Goal: Navigation & Orientation: Find specific page/section

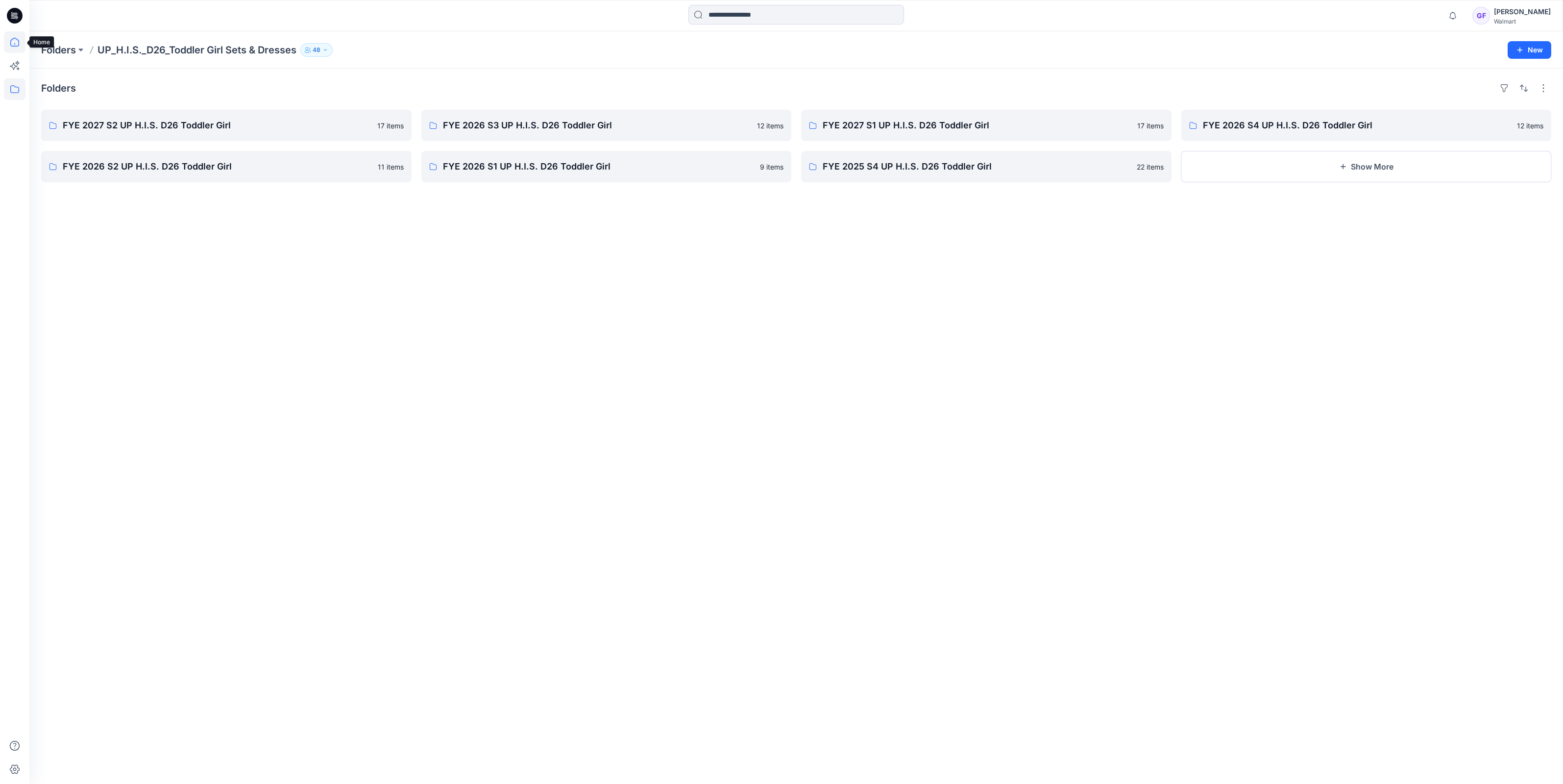
click at [15, 42] on icon at bounding box center [14, 41] width 21 height 21
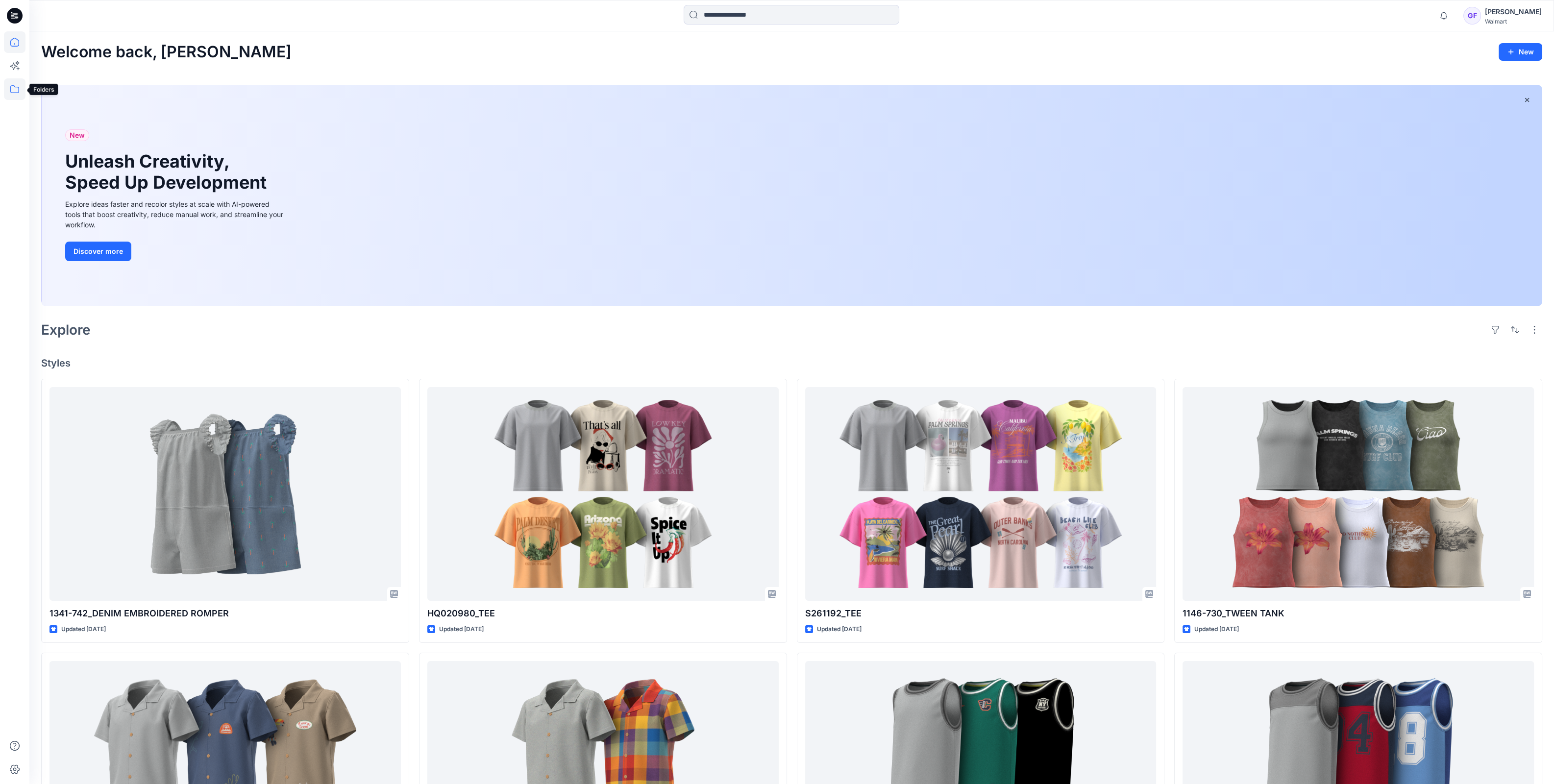
click at [12, 88] on icon at bounding box center [14, 88] width 21 height 21
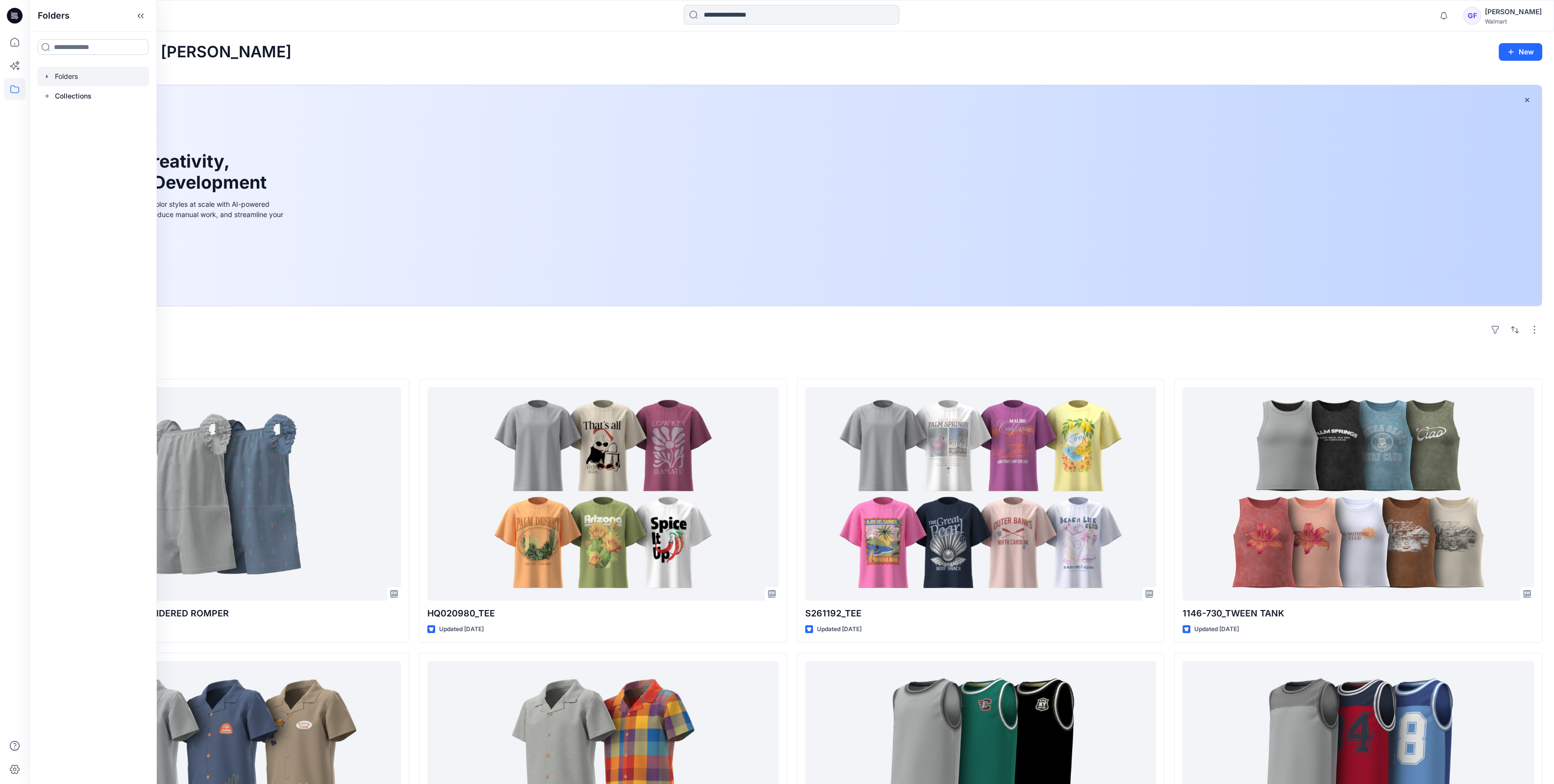
click at [64, 76] on div at bounding box center [92, 76] width 112 height 19
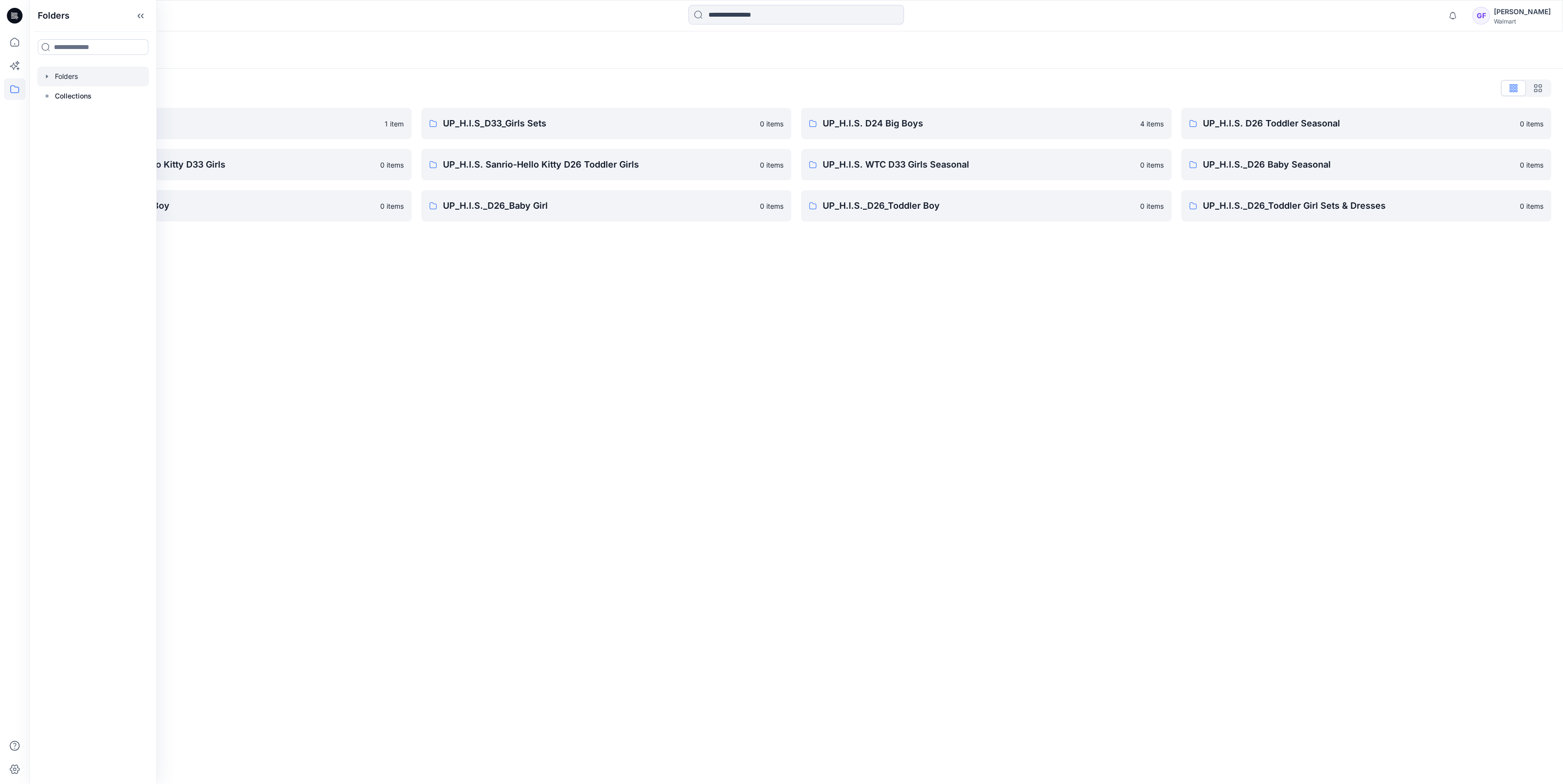
click at [221, 66] on div "Folders" at bounding box center [796, 50] width 1534 height 37
click at [108, 120] on p "TWEEN HIS D33 Girls" at bounding box center [220, 123] width 316 height 14
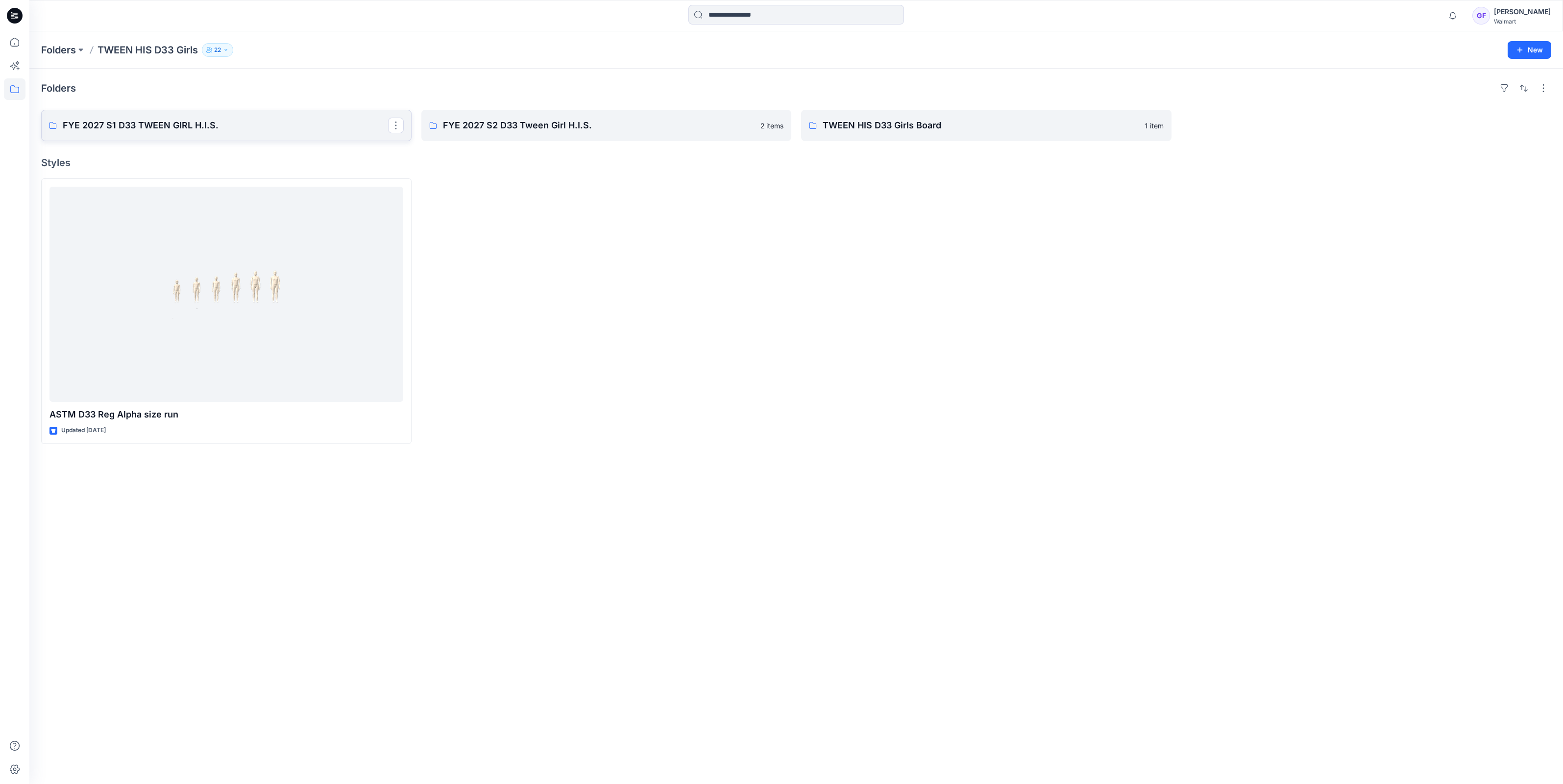
click at [206, 130] on p "FYE 2027 S1 D33 TWEEN GIRL H.I.S." at bounding box center [225, 125] width 325 height 14
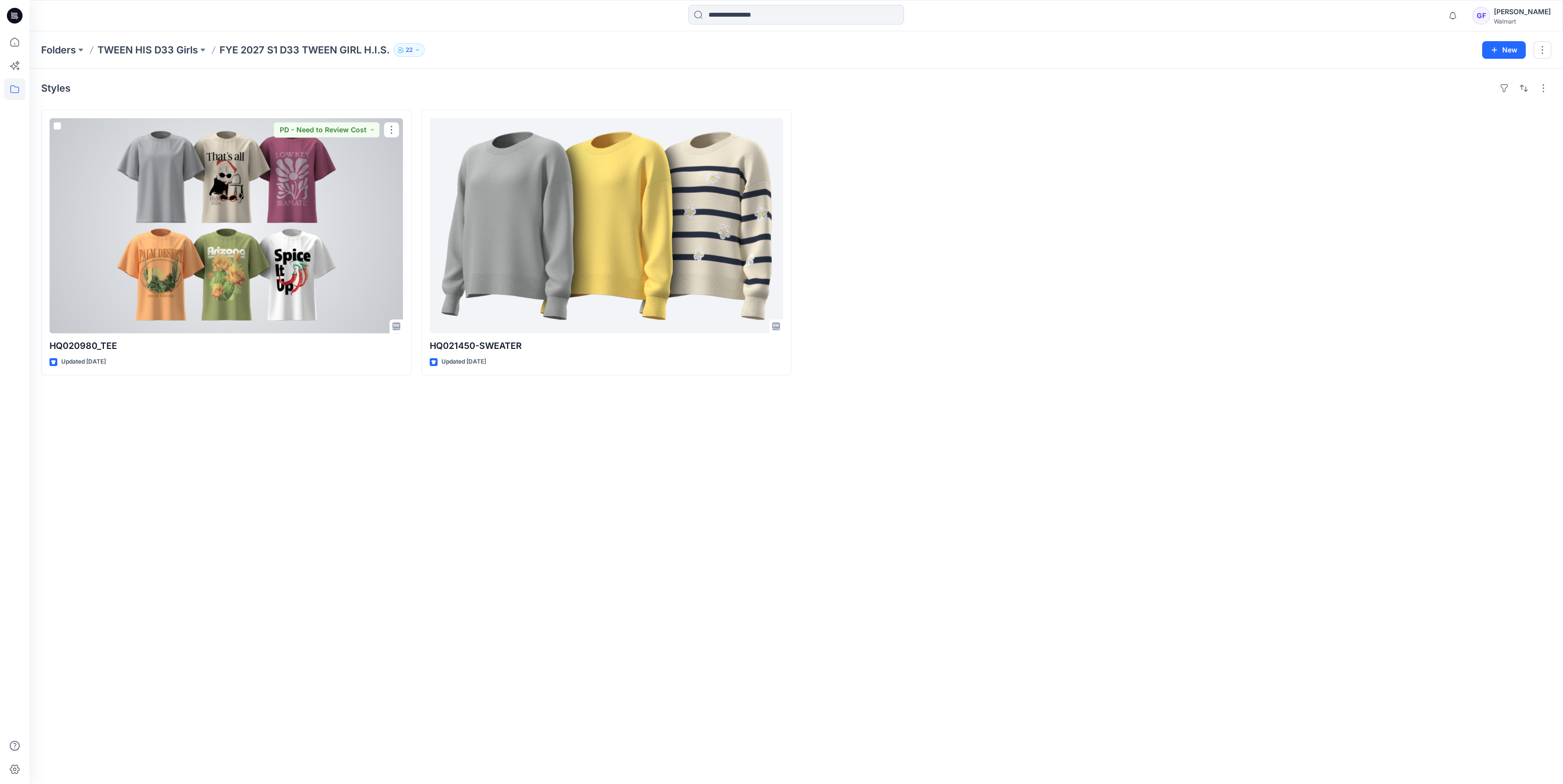
click at [206, 130] on div at bounding box center [227, 225] width 354 height 215
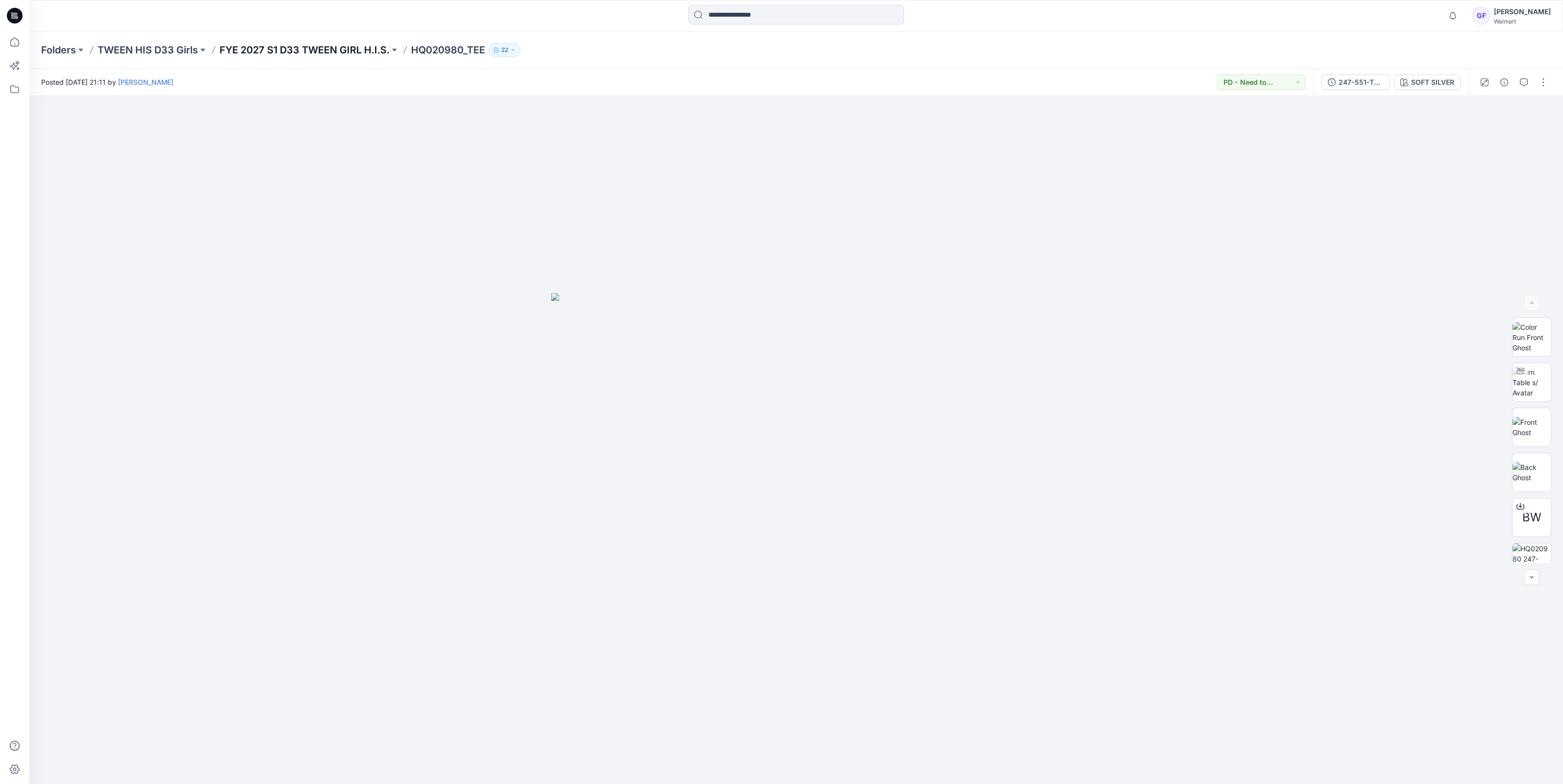
click at [342, 49] on p "FYE 2027 S1 D33 TWEEN GIRL H.I.S." at bounding box center [304, 50] width 170 height 14
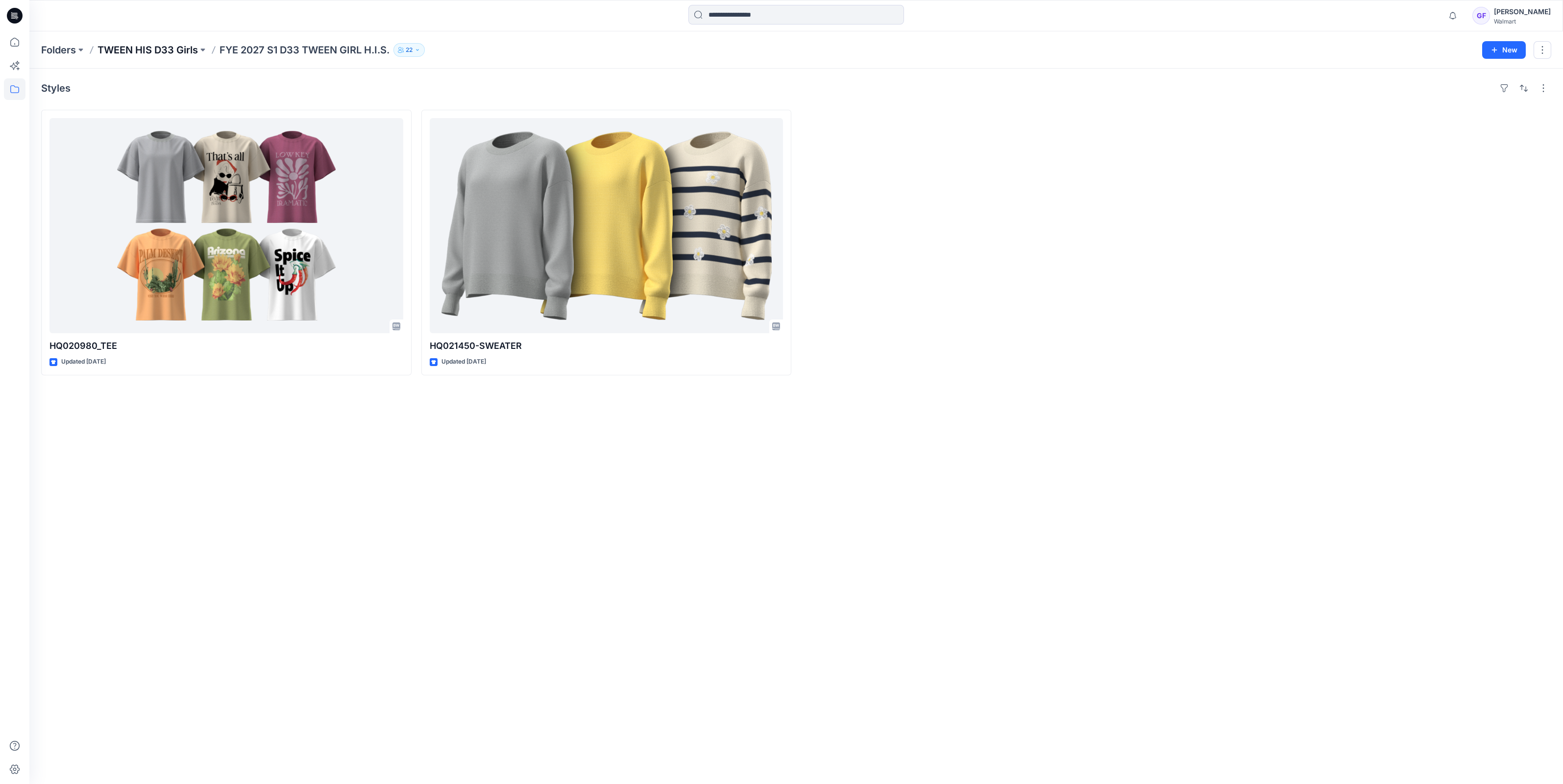
click at [127, 47] on p "TWEEN HIS D33 Girls" at bounding box center [147, 50] width 100 height 14
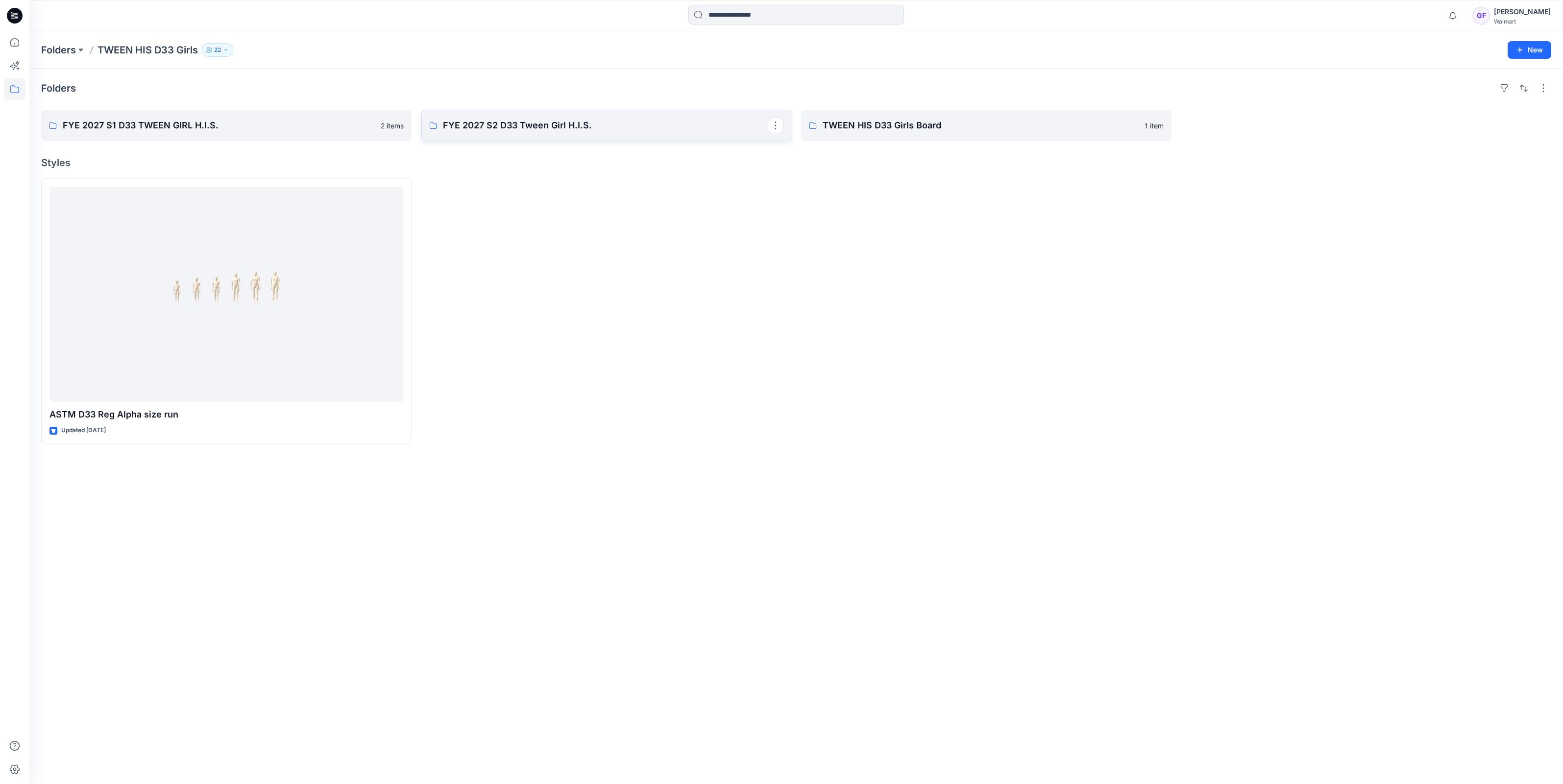
click at [516, 124] on p "FYE 2027 S2 D33 Tween Girl H.I.S." at bounding box center [605, 125] width 325 height 14
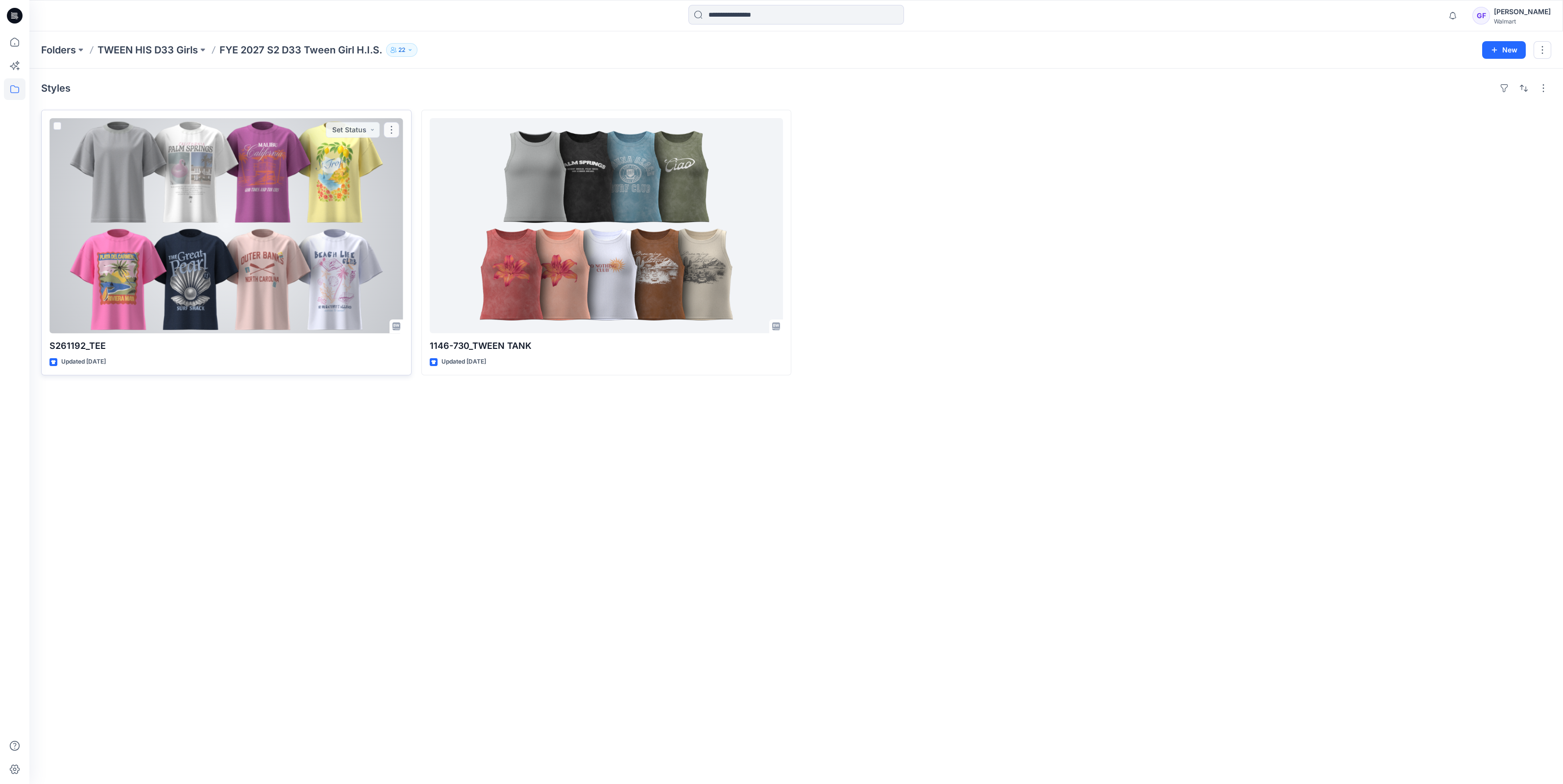
click at [313, 279] on div at bounding box center [227, 225] width 354 height 215
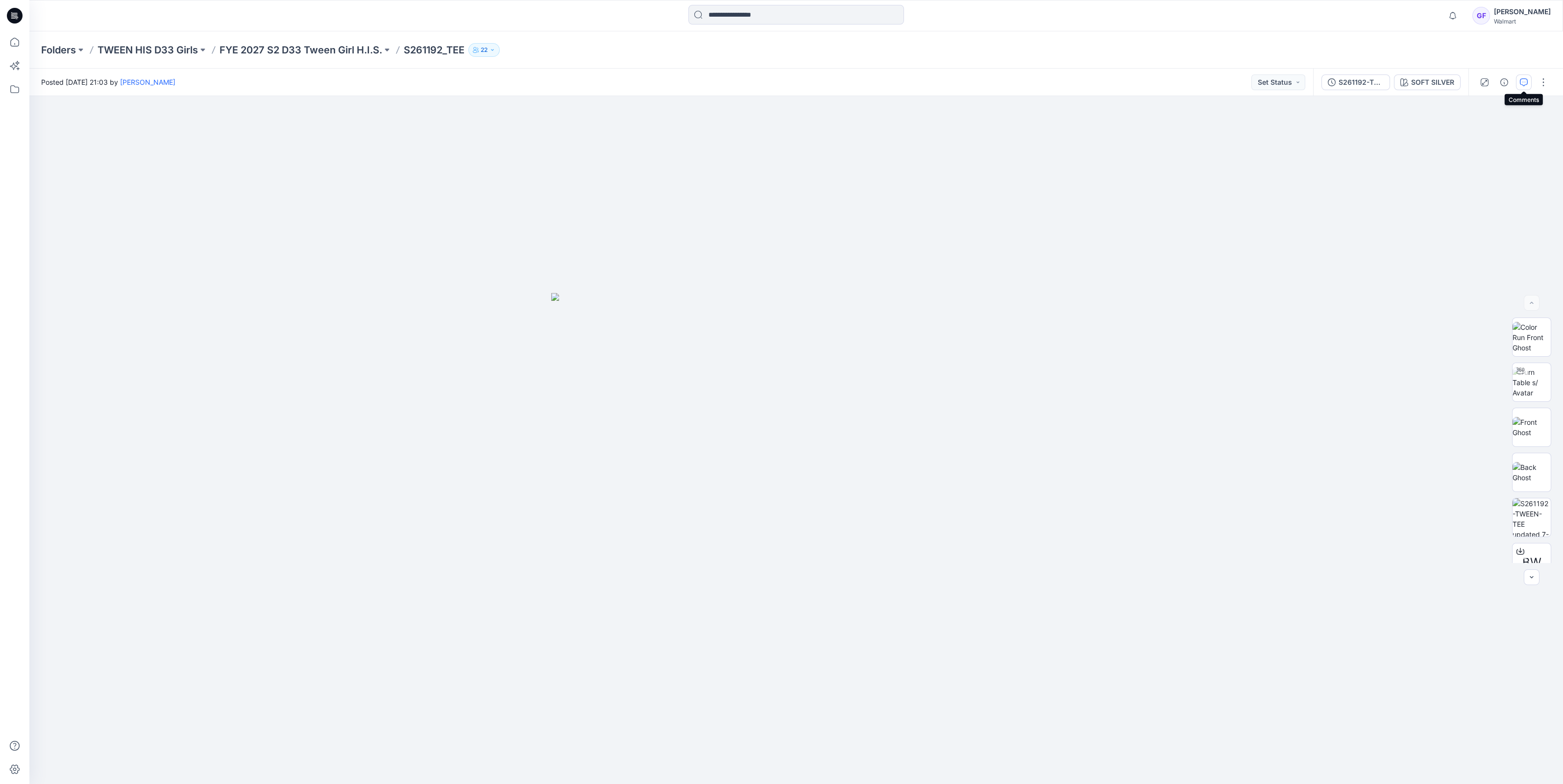
click at [1521, 75] on button "button" at bounding box center [1523, 82] width 16 height 16
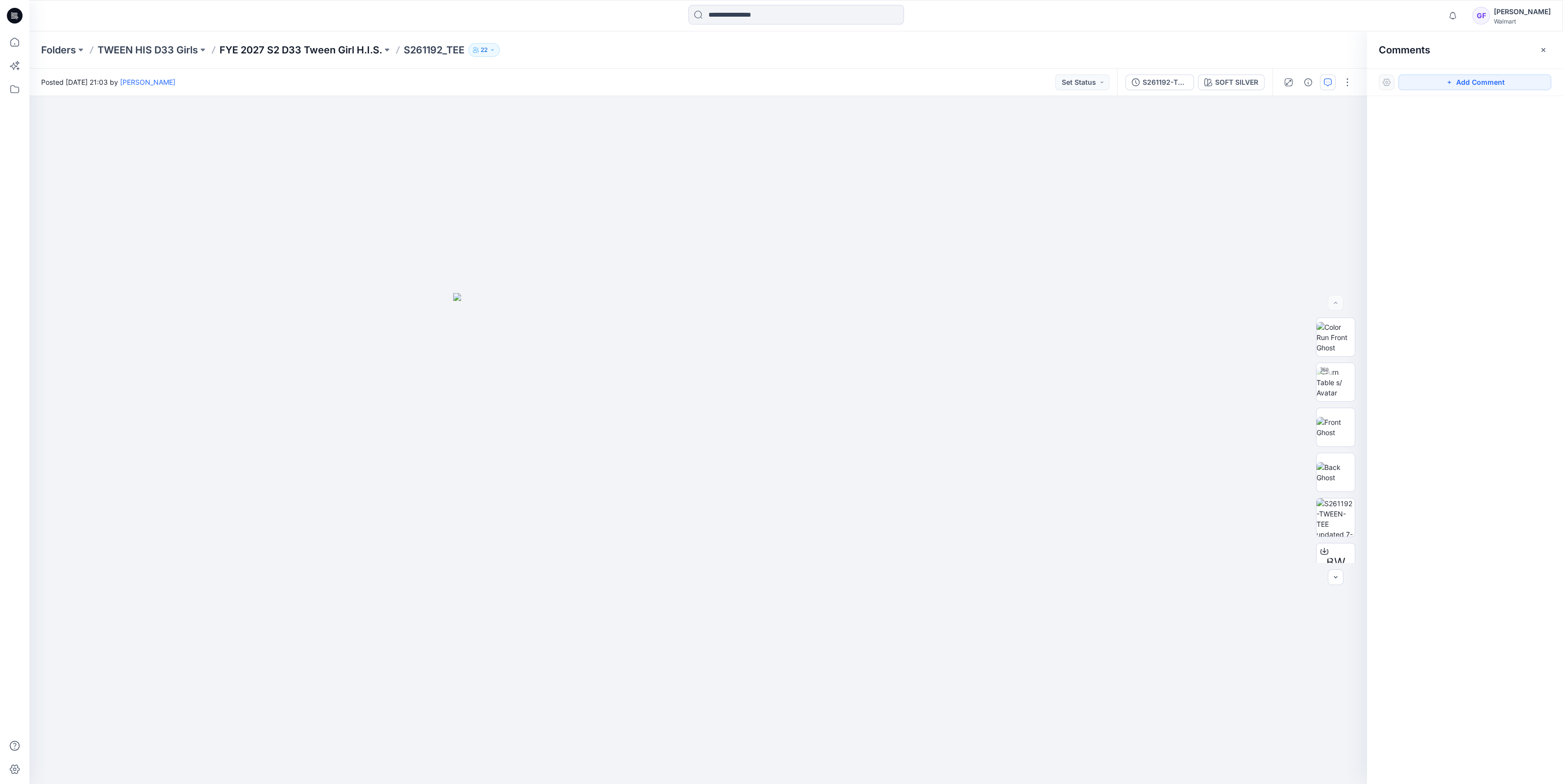
click at [294, 50] on p "FYE 2027 S2 D33 Tween Girl H.I.S." at bounding box center [300, 50] width 163 height 14
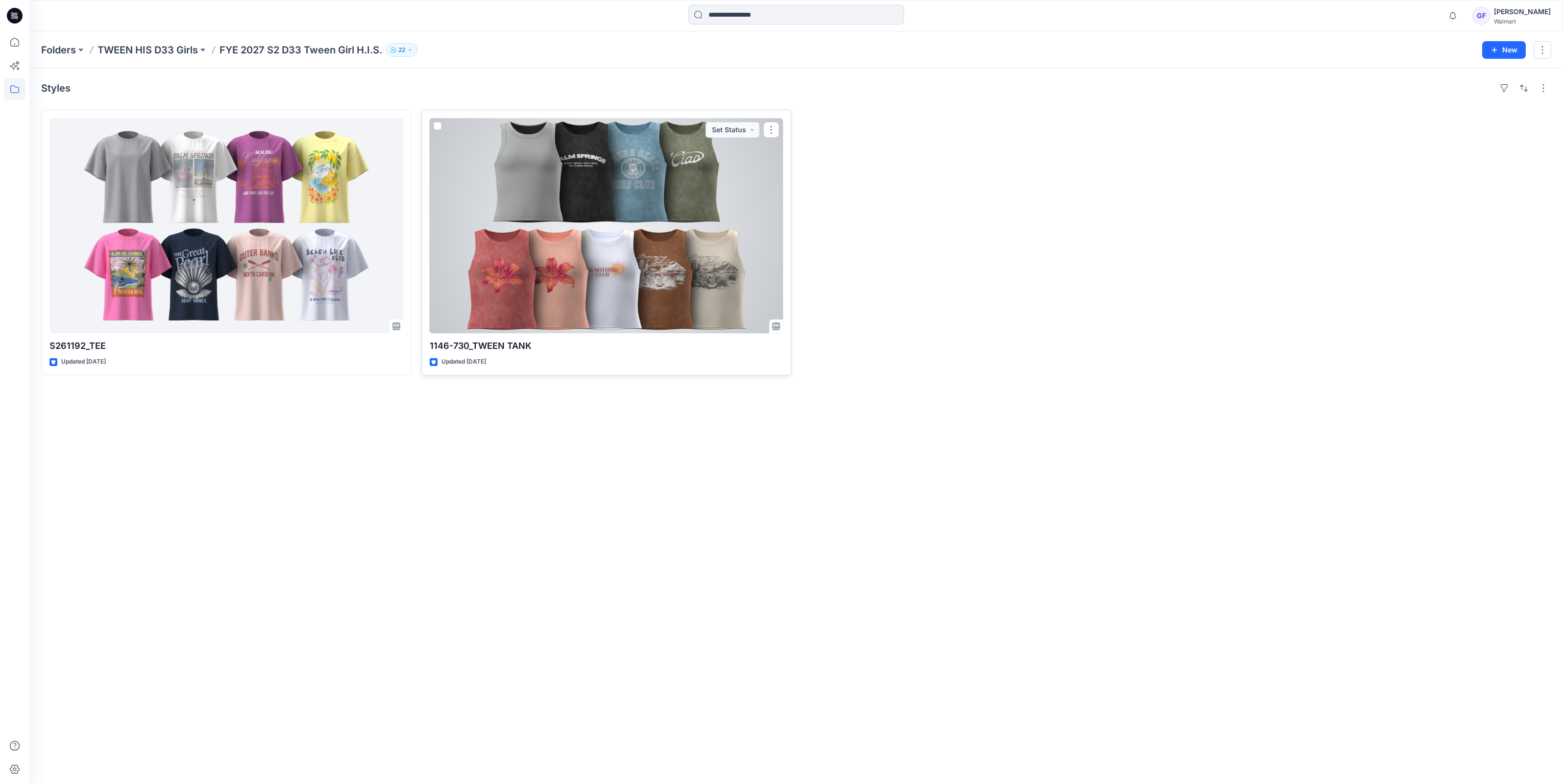
click at [655, 268] on div at bounding box center [606, 225] width 354 height 215
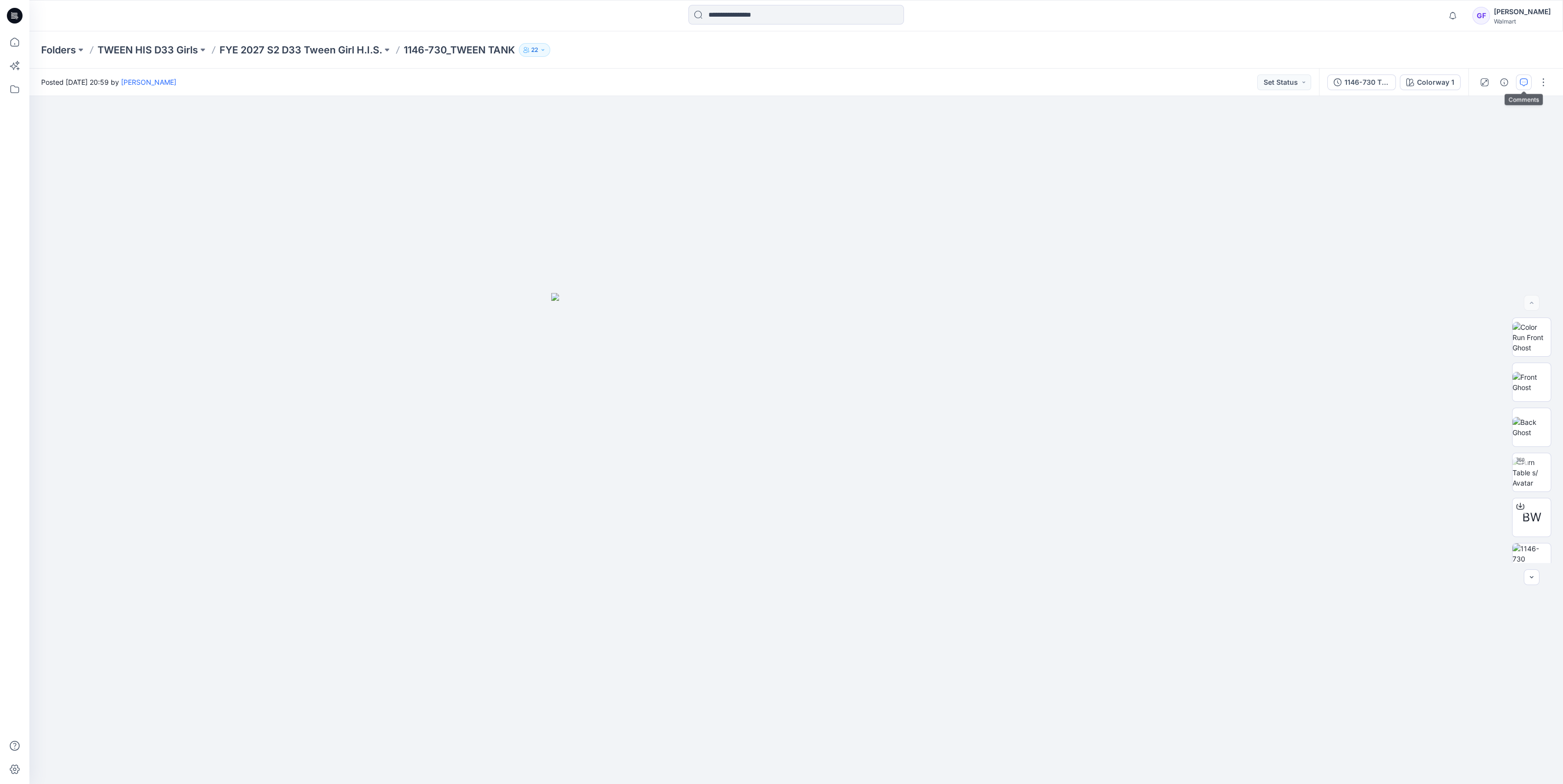
click at [1524, 79] on icon "button" at bounding box center [1523, 82] width 8 height 8
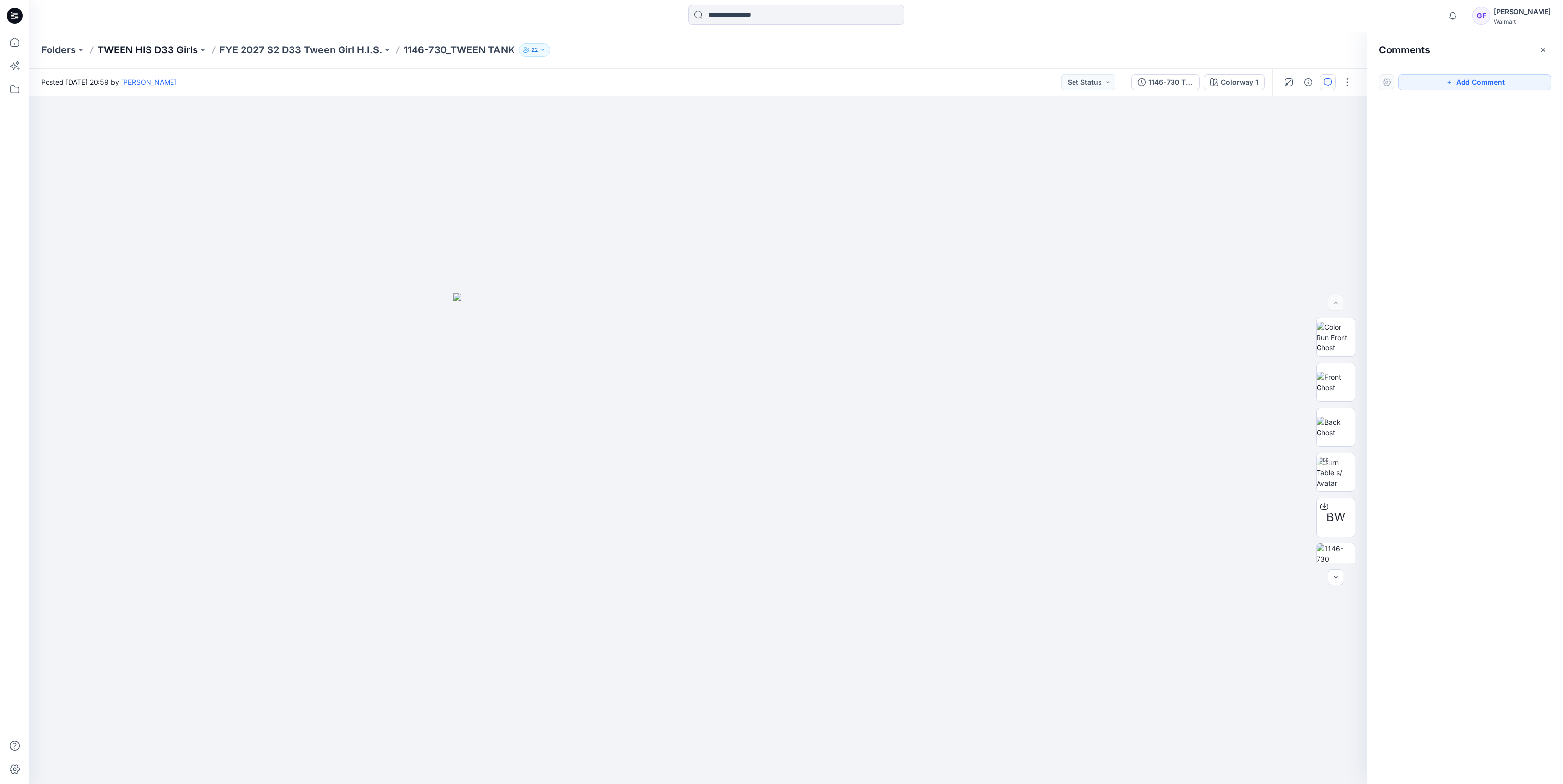
click at [121, 52] on p "TWEEN HIS D33 Girls" at bounding box center [147, 50] width 100 height 14
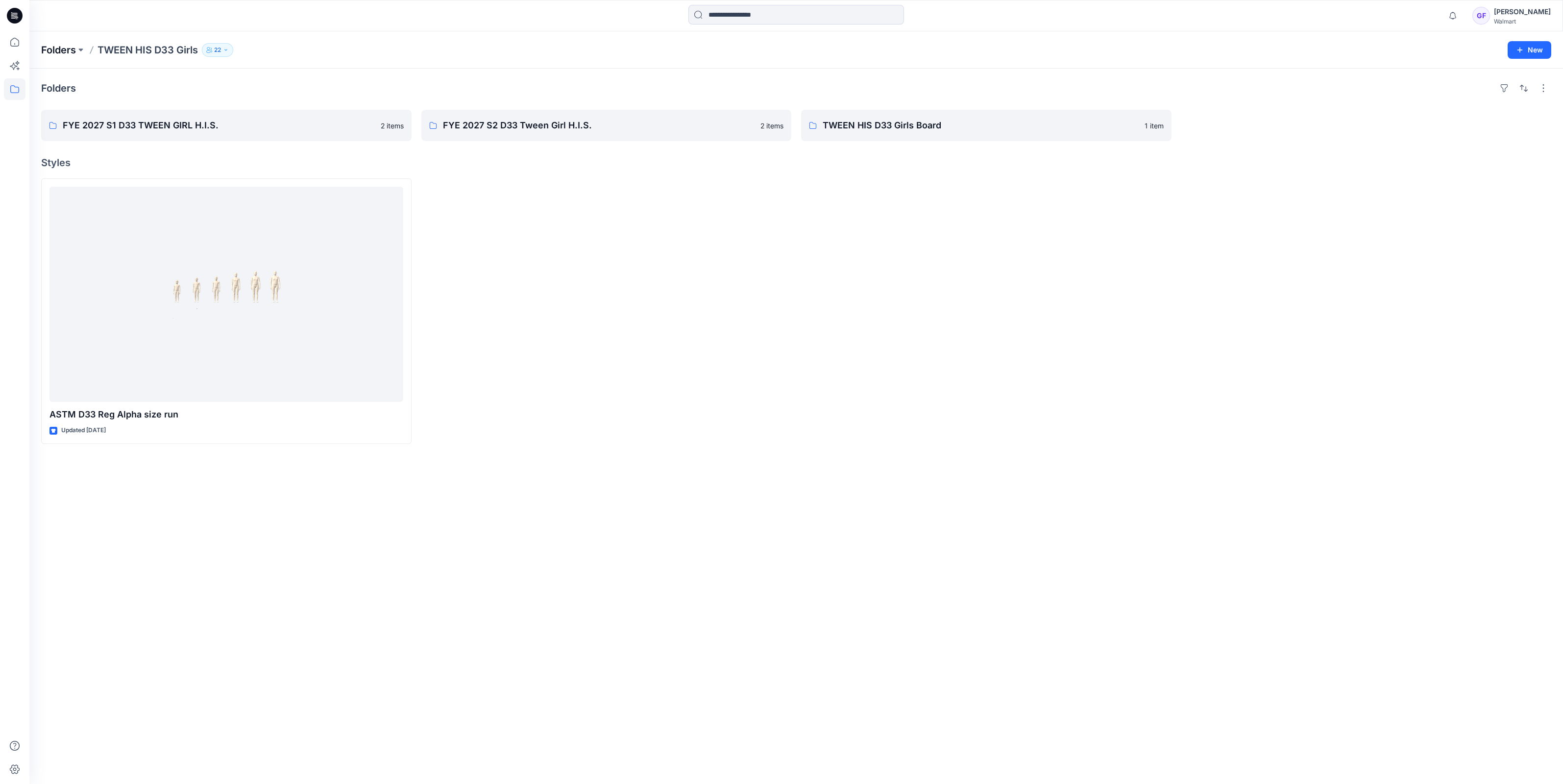
click at [66, 52] on p "Folders" at bounding box center [59, 50] width 35 height 14
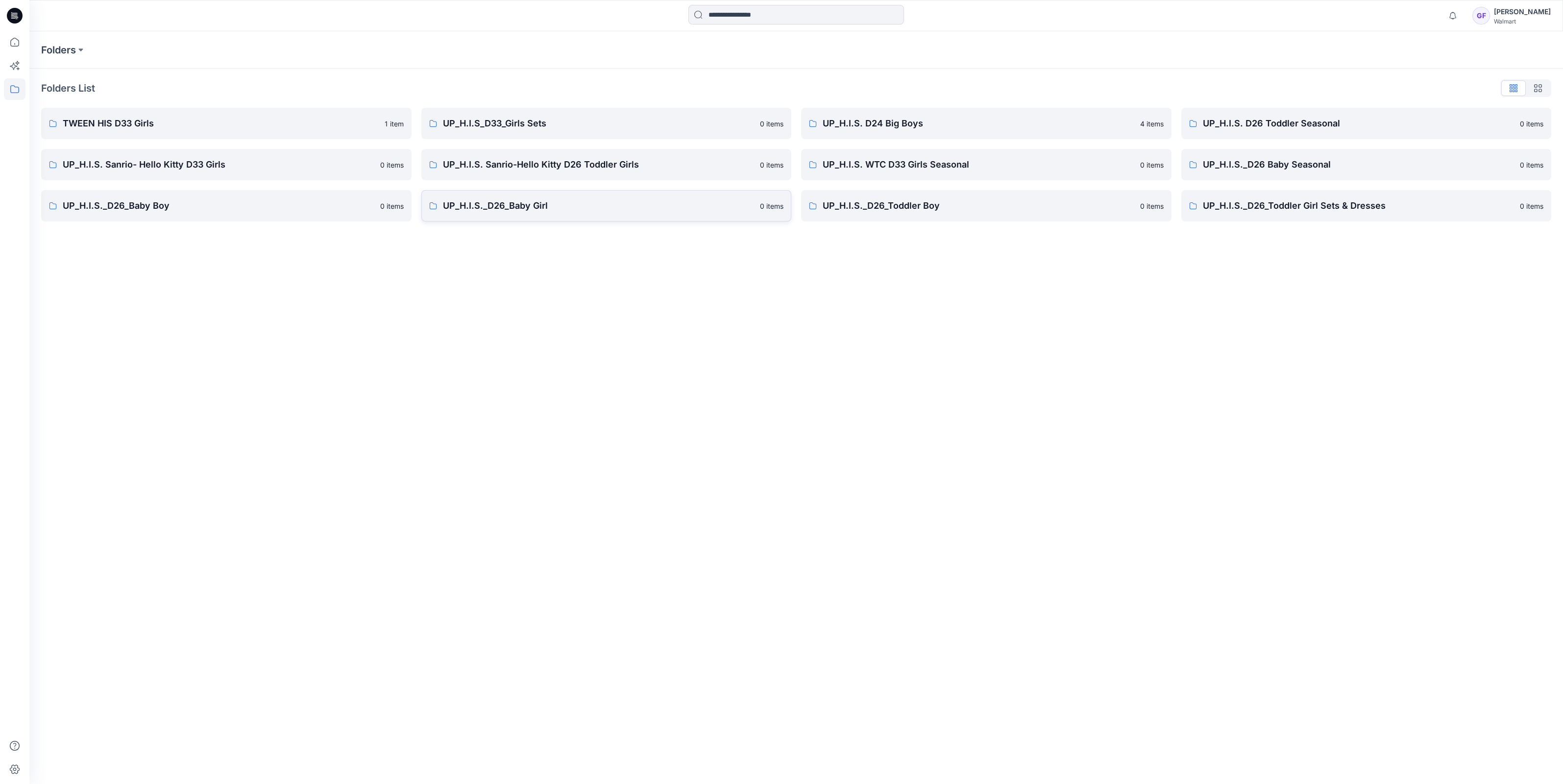
click at [529, 210] on p "UP_H.I.S._D26_Baby Girl" at bounding box center [599, 205] width 311 height 14
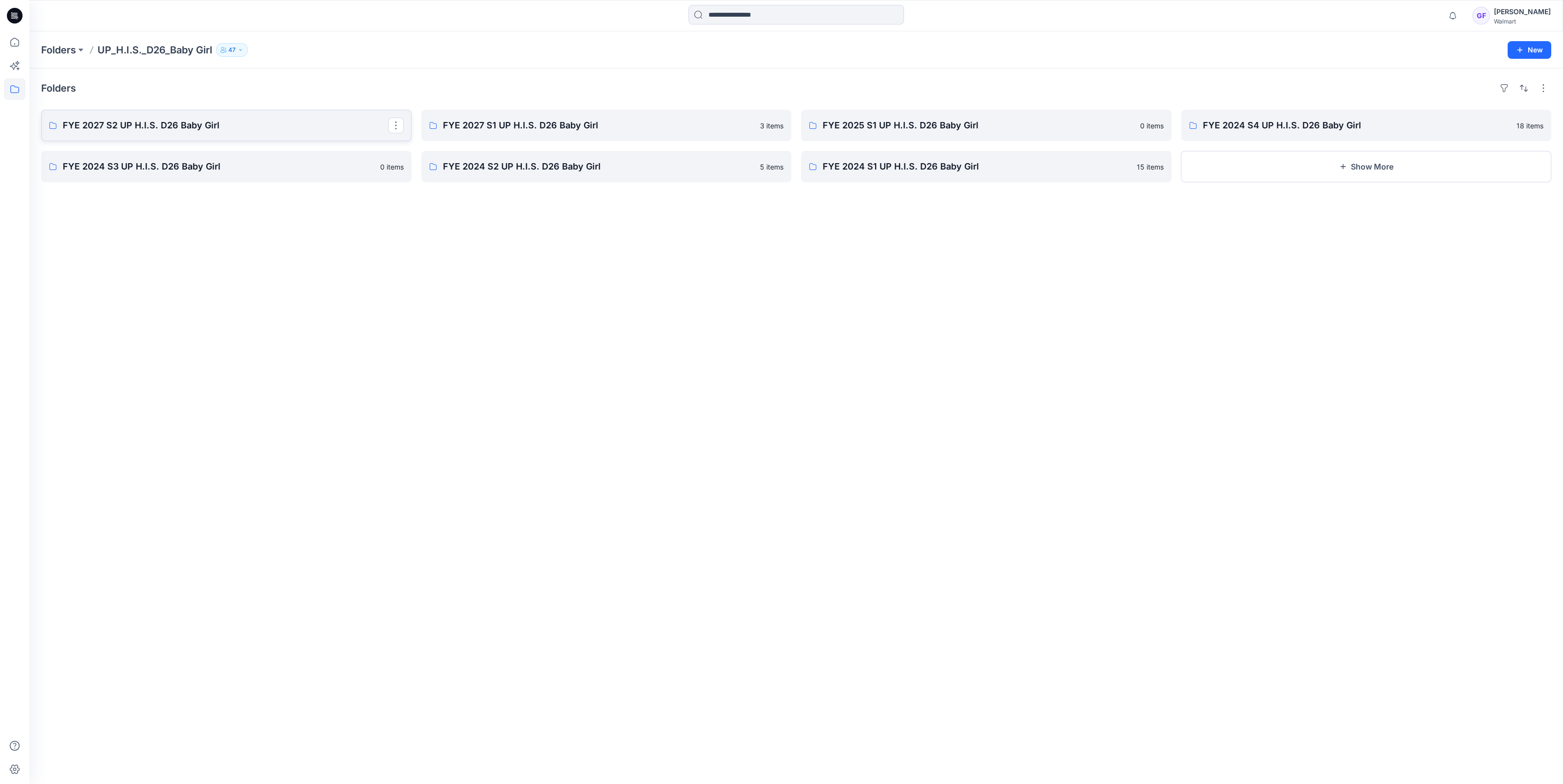
click at [223, 131] on p "FYE 2027 S2 UP H.I.S. D26 Baby Girl" at bounding box center [225, 125] width 325 height 14
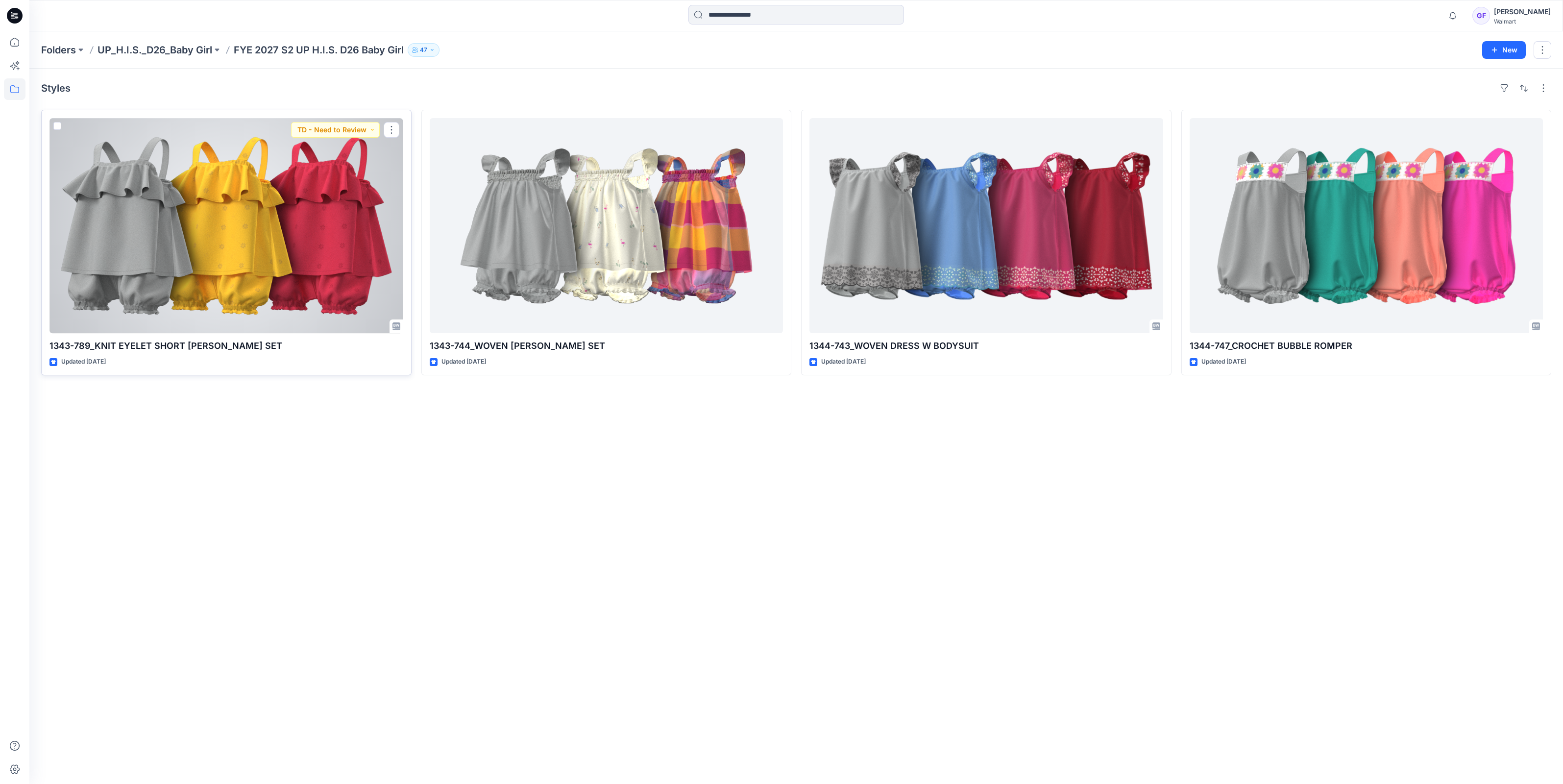
click at [304, 257] on div at bounding box center [227, 225] width 354 height 215
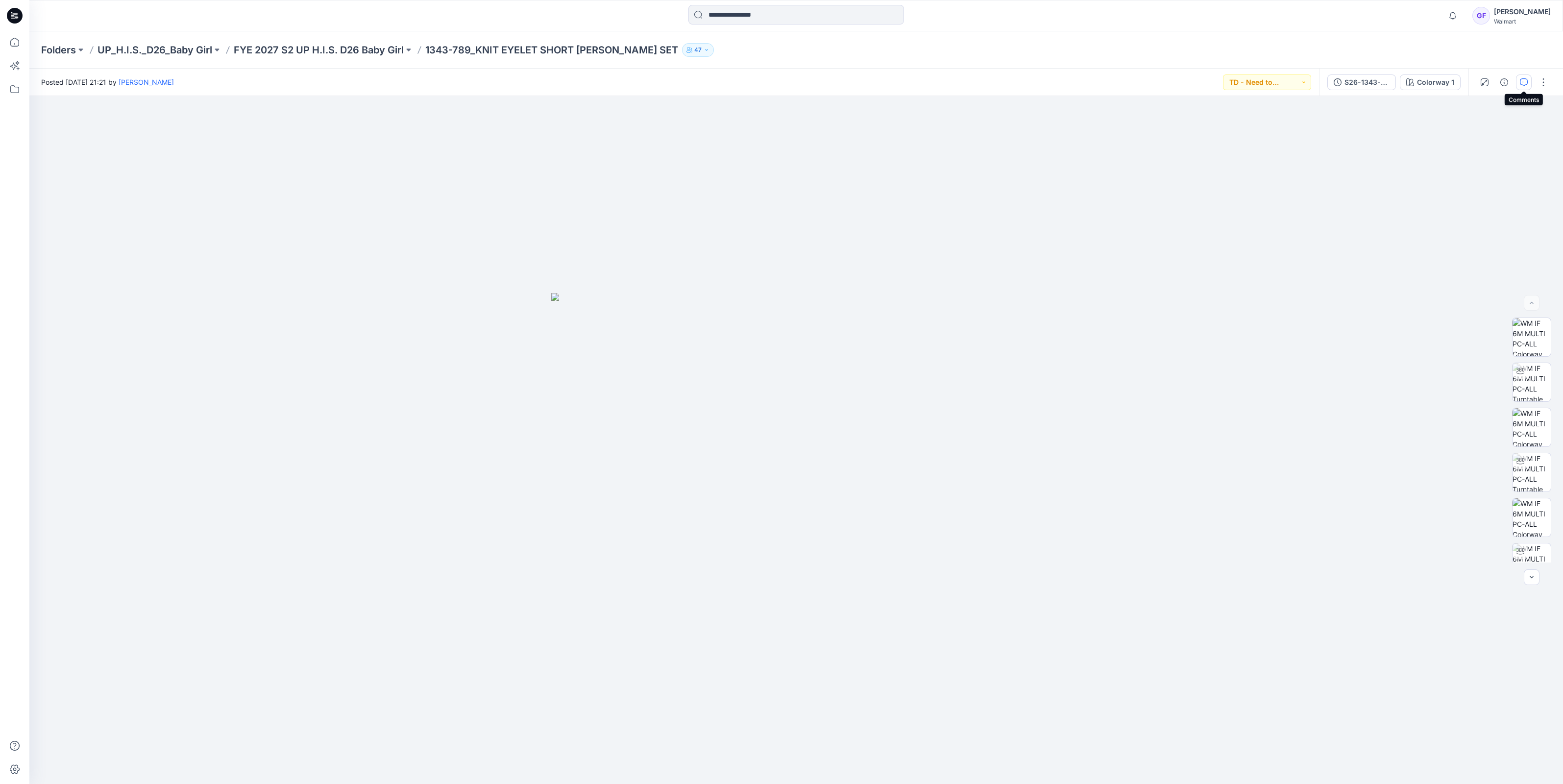
click at [1530, 80] on button "button" at bounding box center [1523, 82] width 16 height 16
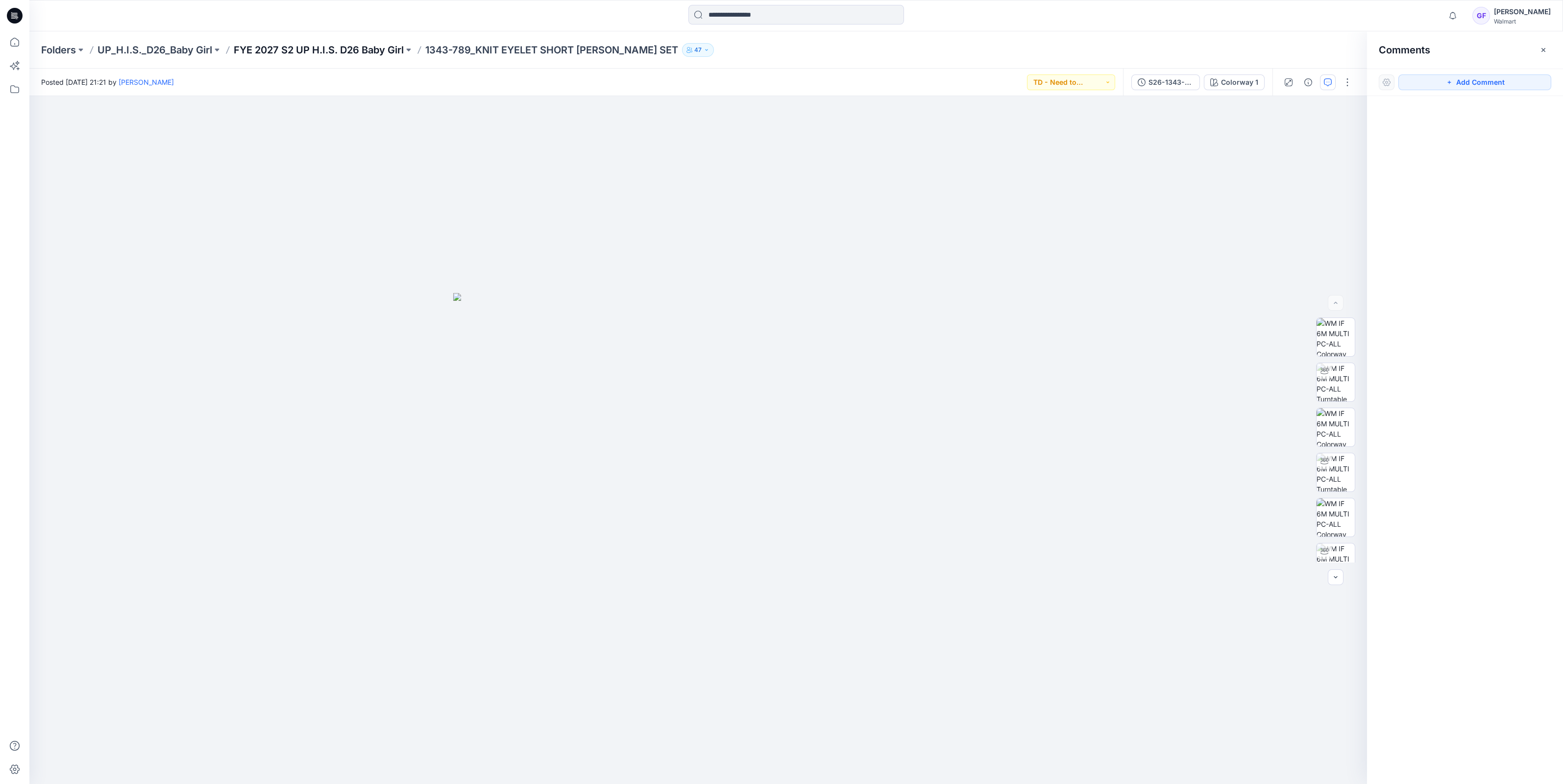
click at [373, 51] on p "FYE 2027 S2 UP H.I.S. D26 Baby Girl" at bounding box center [319, 50] width 170 height 14
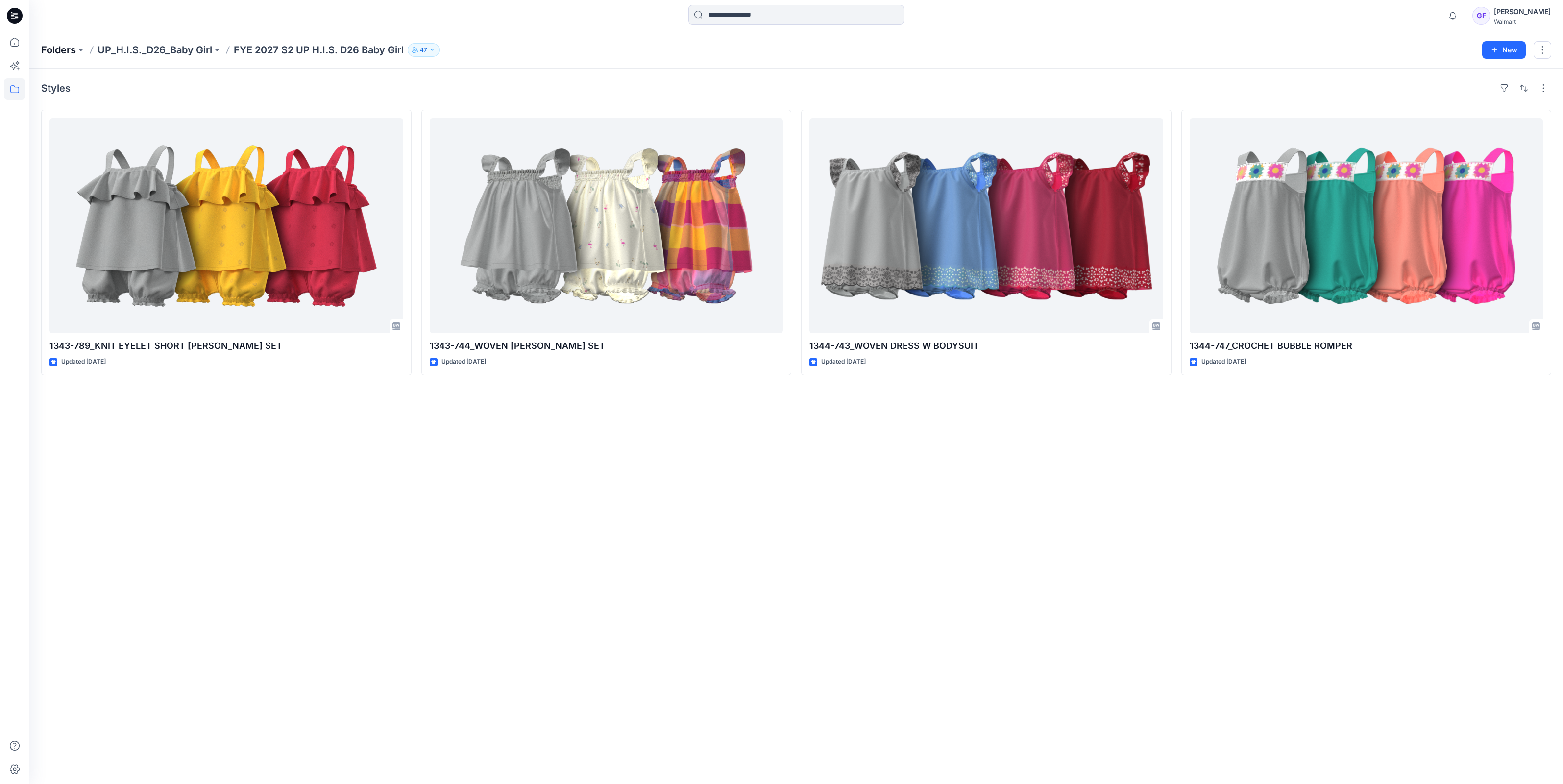
click at [53, 48] on p "Folders" at bounding box center [59, 50] width 35 height 14
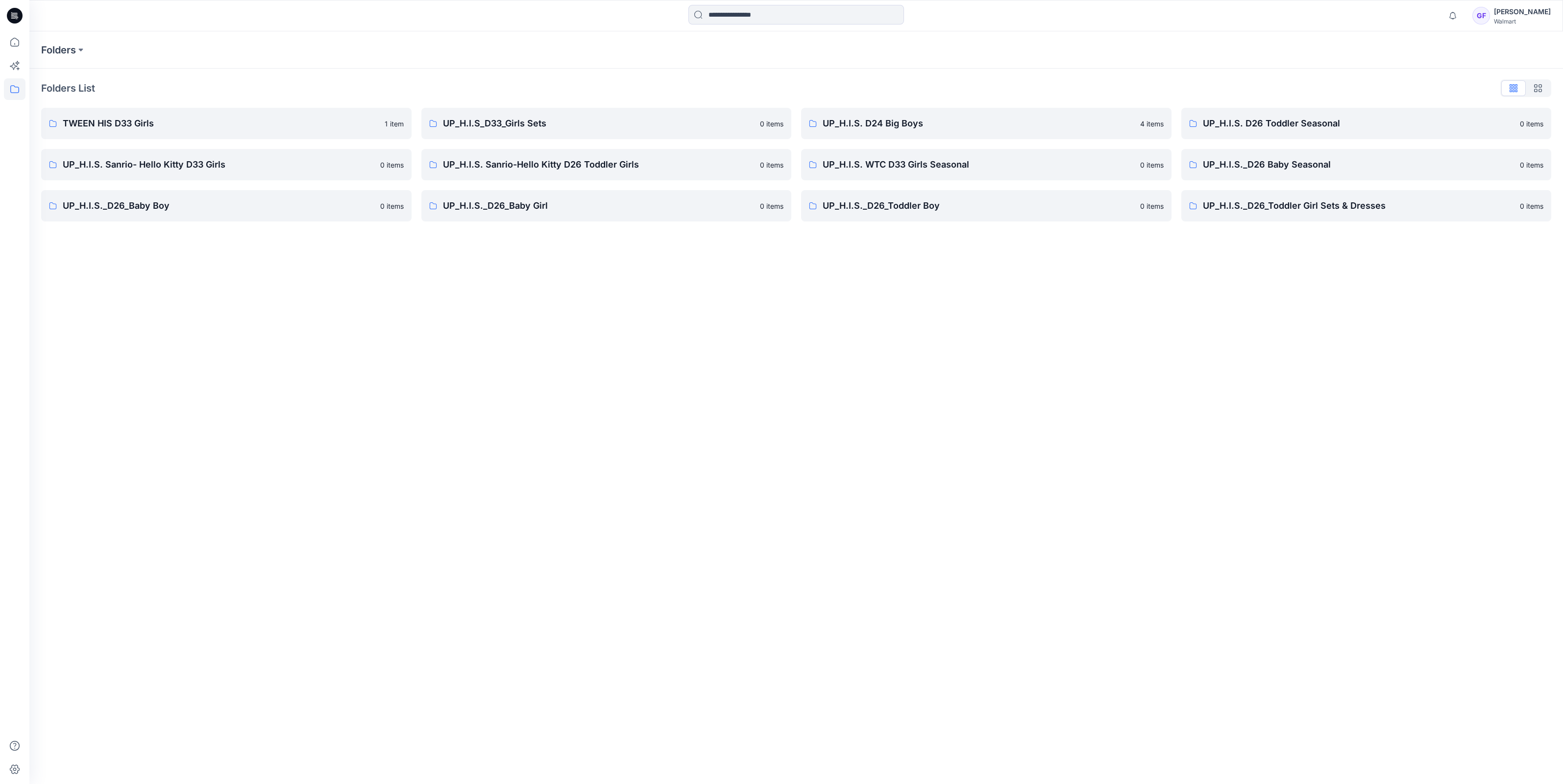
click at [1207, 331] on div "Folders Folders List TWEEN HIS D33 Girls 1 item UP_H.I.S. Sanrio- Hello Kitty D…" at bounding box center [796, 407] width 1534 height 753
